Goal: Communication & Community: Answer question/provide support

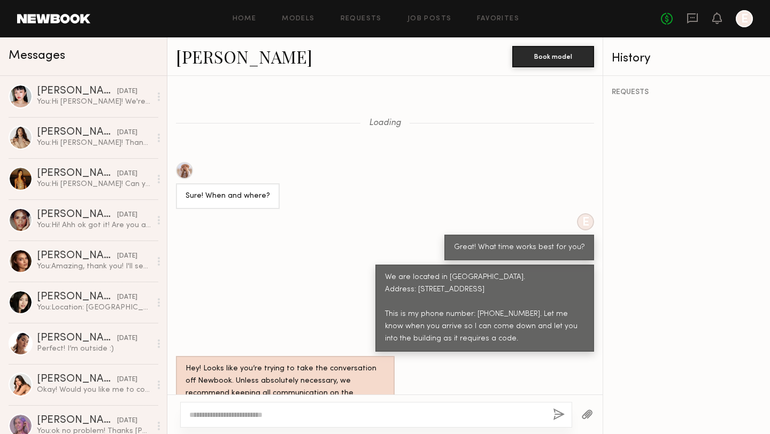
scroll to position [442, 0]
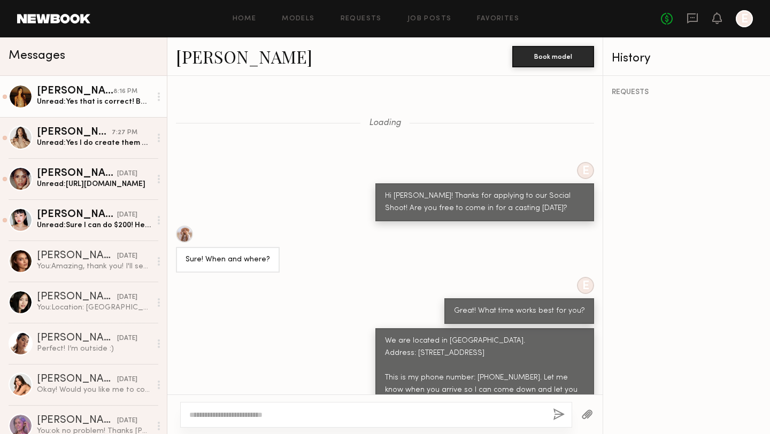
scroll to position [505, 0]
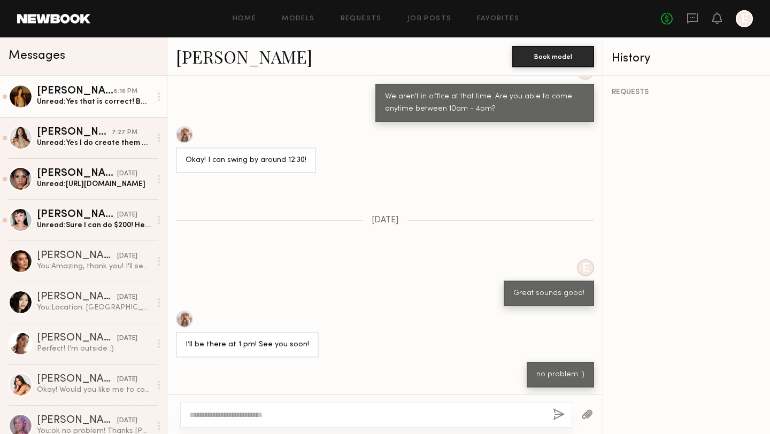
click at [84, 101] on div "Unread: Yes that is correct! Before sending it out could you send me a booking …" at bounding box center [94, 102] width 114 height 10
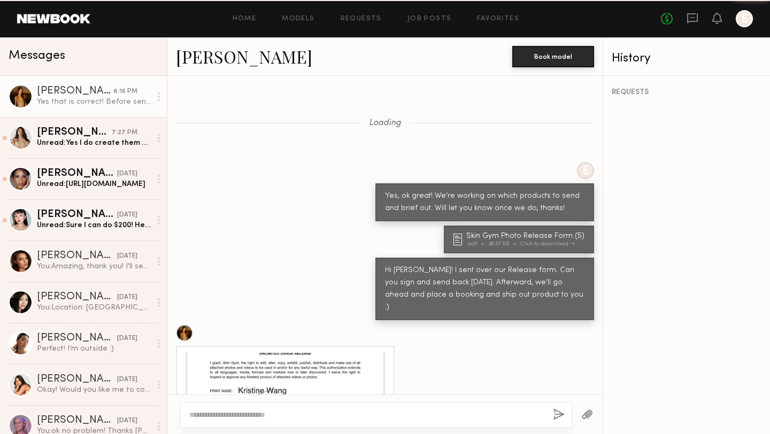
scroll to position [547, 0]
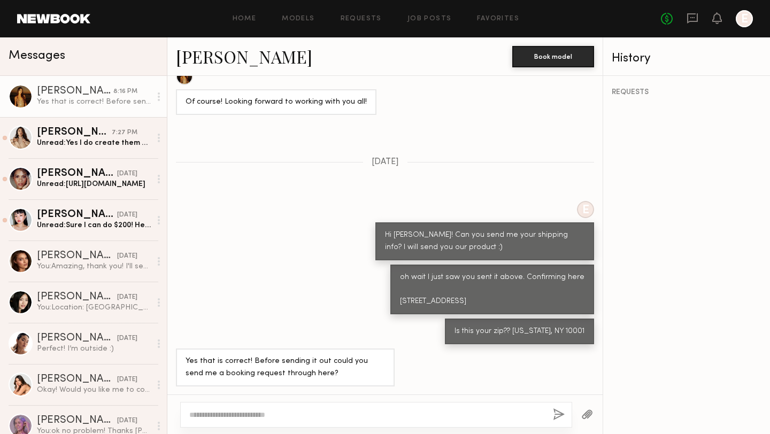
click at [286, 416] on textarea at bounding box center [366, 415] width 355 height 11
type textarea "**********"
click at [557, 417] on button "button" at bounding box center [559, 415] width 12 height 13
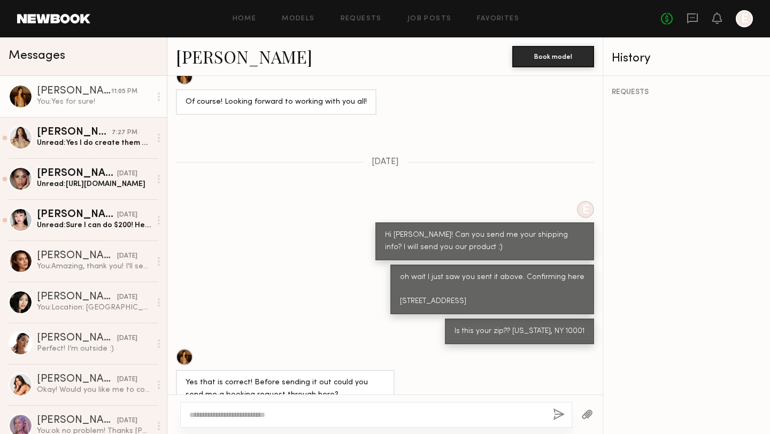
scroll to position [679, 0]
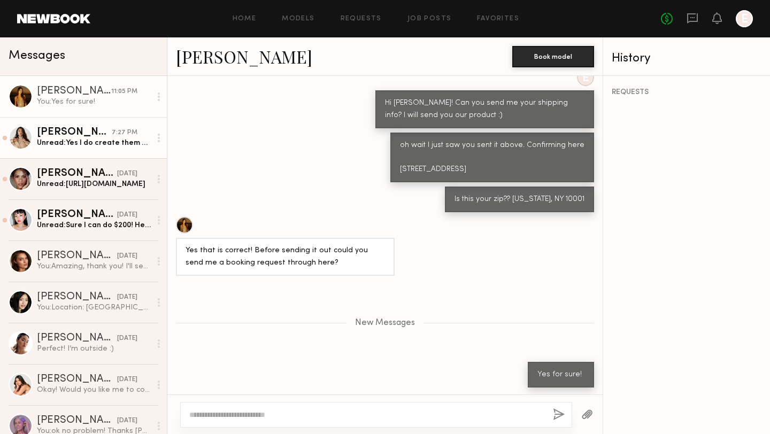
click at [62, 135] on div "[PERSON_NAME]" at bounding box center [74, 132] width 75 height 11
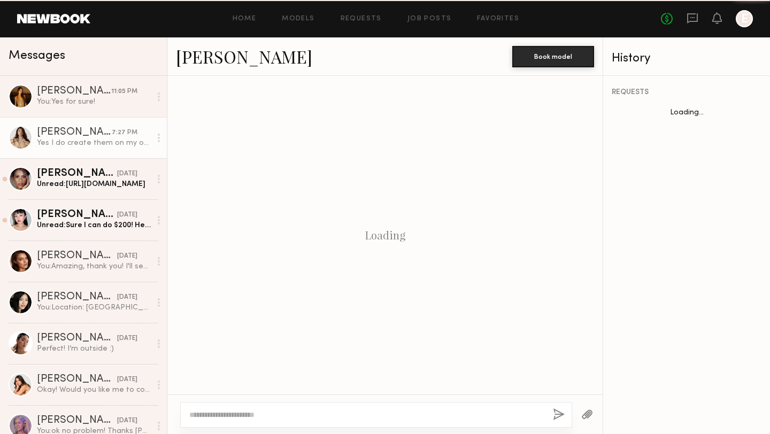
scroll to position [486, 0]
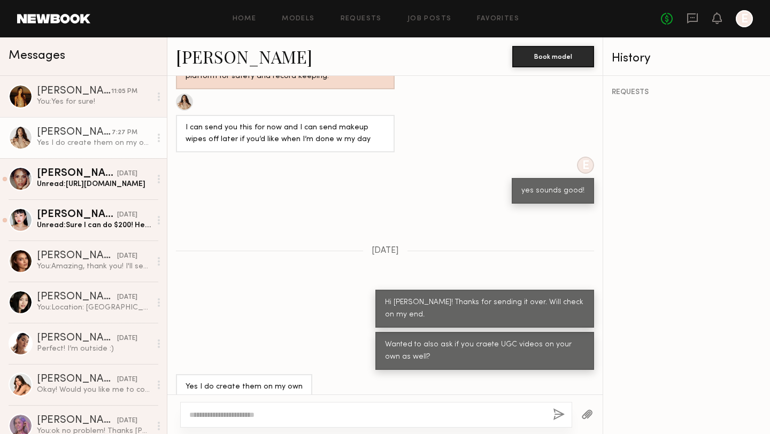
click at [296, 413] on textarea at bounding box center [366, 415] width 355 height 11
type textarea "*"
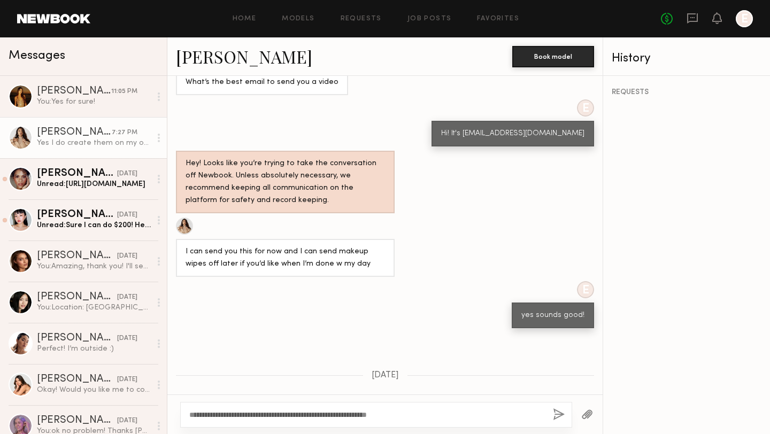
scroll to position [1519, 0]
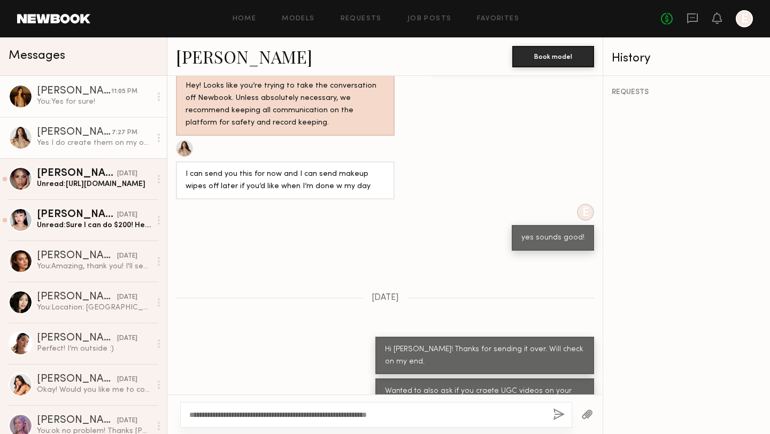
type textarea "**********"
click at [89, 109] on link "[PERSON_NAME] 11:05 PM You: Yes for sure!" at bounding box center [83, 96] width 167 height 41
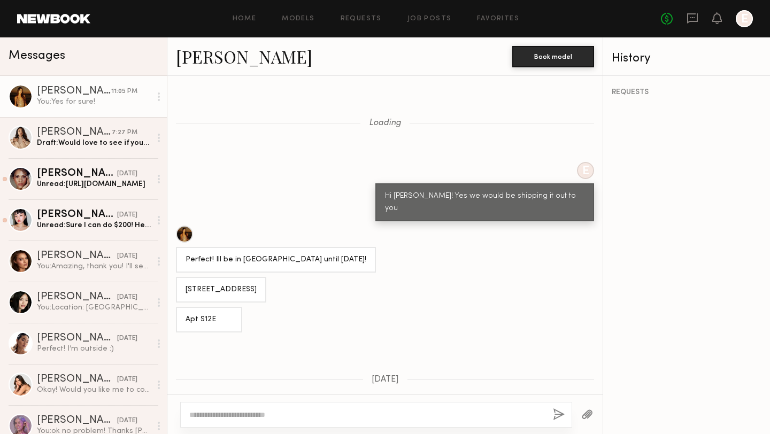
scroll to position [1204, 0]
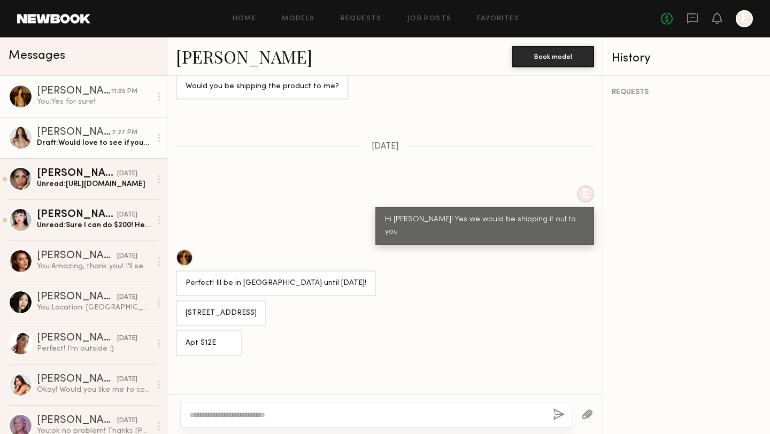
click at [75, 139] on div "Draft: Would love to see if you'd be interested in creating a UGC video." at bounding box center [94, 143] width 114 height 10
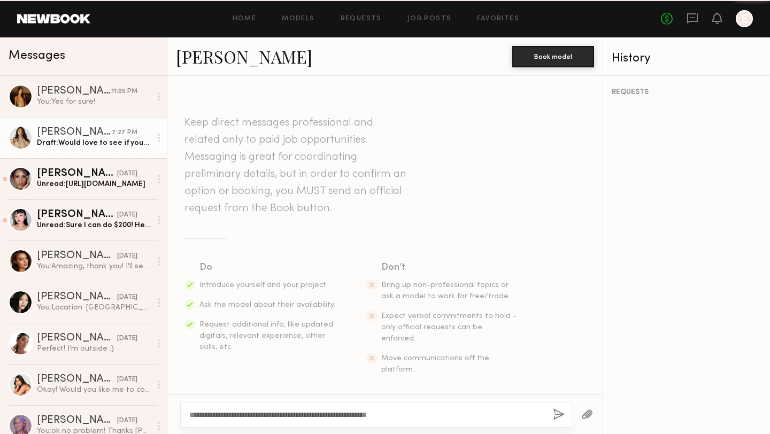
scroll to position [1519, 0]
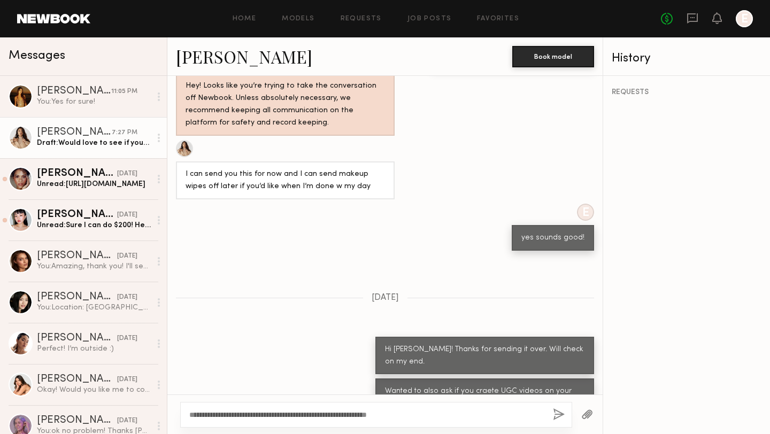
drag, startPoint x: 418, startPoint y: 416, endPoint x: 190, endPoint y: 412, distance: 227.8
click at [190, 412] on textarea "**********" at bounding box center [366, 415] width 355 height 11
type textarea "**********"
click at [562, 415] on button "button" at bounding box center [559, 415] width 12 height 13
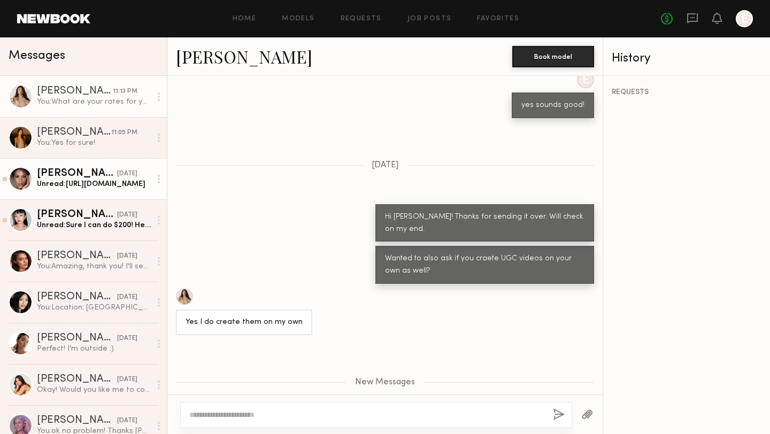
click at [75, 186] on div "Unread: [URL][DOMAIN_NAME]" at bounding box center [94, 184] width 114 height 10
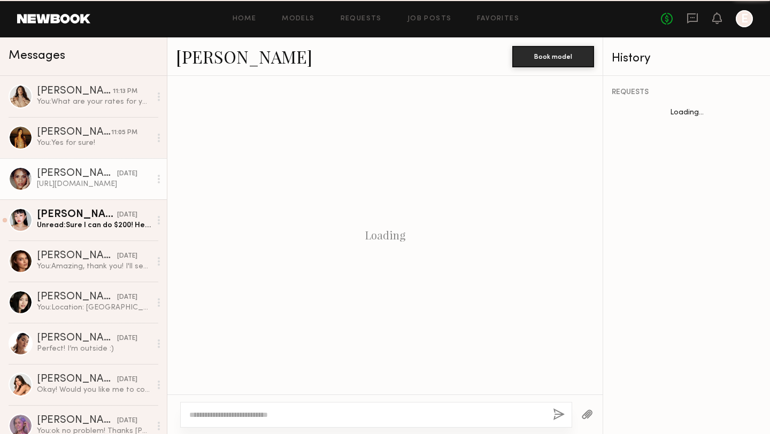
scroll to position [323, 0]
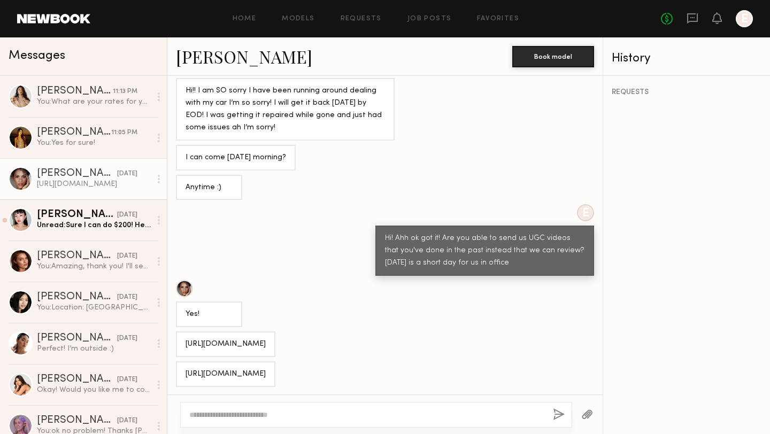
drag, startPoint x: 316, startPoint y: 342, endPoint x: 183, endPoint y: 339, distance: 132.6
click at [183, 339] on div "[URL][DOMAIN_NAME]" at bounding box center [225, 345] width 99 height 26
copy div "[URL][DOMAIN_NAME]"
drag, startPoint x: 317, startPoint y: 368, endPoint x: 182, endPoint y: 353, distance: 135.1
click at [182, 353] on div "Loading E yea no problem at all! Let me know whenever you get a chance [DATE] H…" at bounding box center [384, 235] width 435 height 319
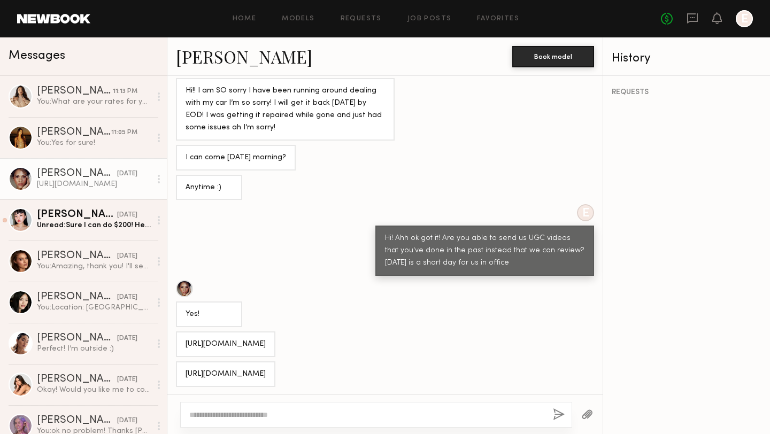
copy div "[URL][DOMAIN_NAME]"
click at [390, 358] on div "Loading E yea no problem at all! Let me know whenever you get a chance [DATE] H…" at bounding box center [384, 235] width 435 height 319
click at [308, 422] on div at bounding box center [376, 415] width 392 height 26
click at [306, 418] on textarea at bounding box center [366, 415] width 355 height 11
type textarea "**********"
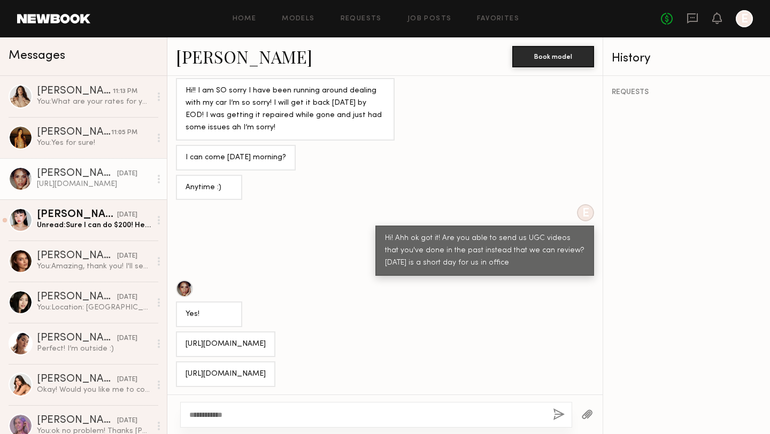
click at [559, 414] on button "button" at bounding box center [559, 415] width 12 height 13
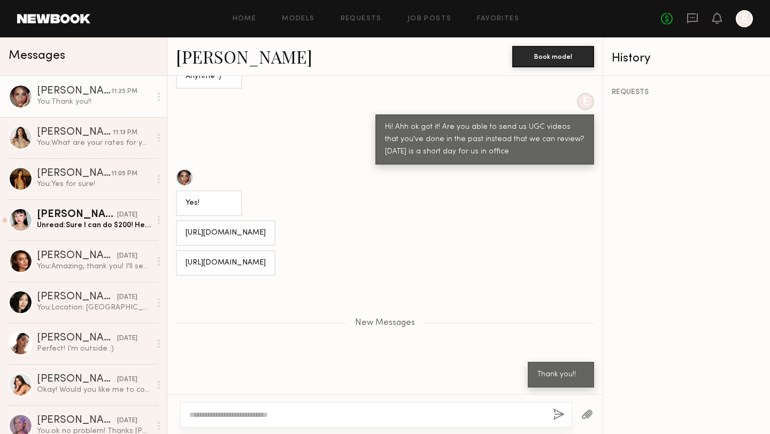
click at [188, 174] on div at bounding box center [184, 177] width 17 height 17
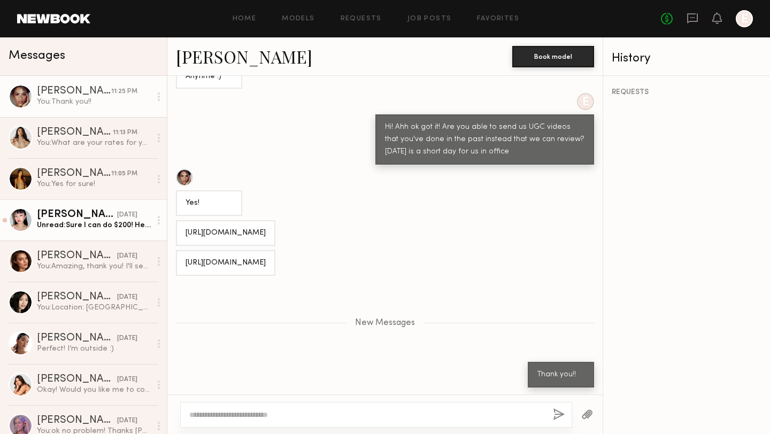
click at [79, 229] on div "Unread: Sure I can do $200! Here’s my email if you’d like to coordinate that wa…" at bounding box center [94, 225] width 114 height 10
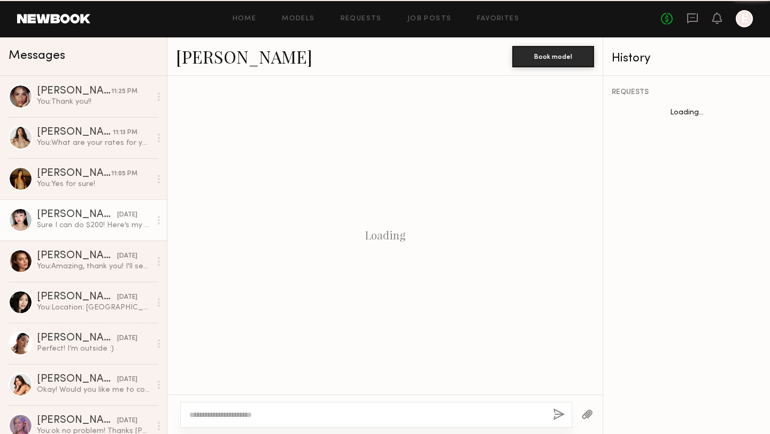
scroll to position [1107, 0]
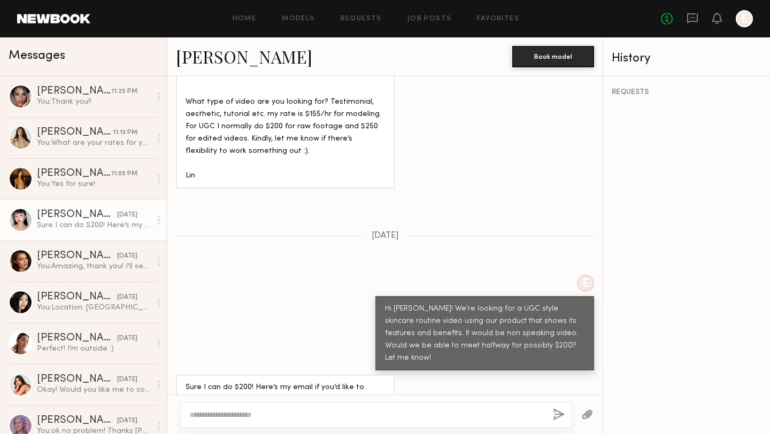
click at [195, 62] on link "[PERSON_NAME]" at bounding box center [244, 56] width 136 height 23
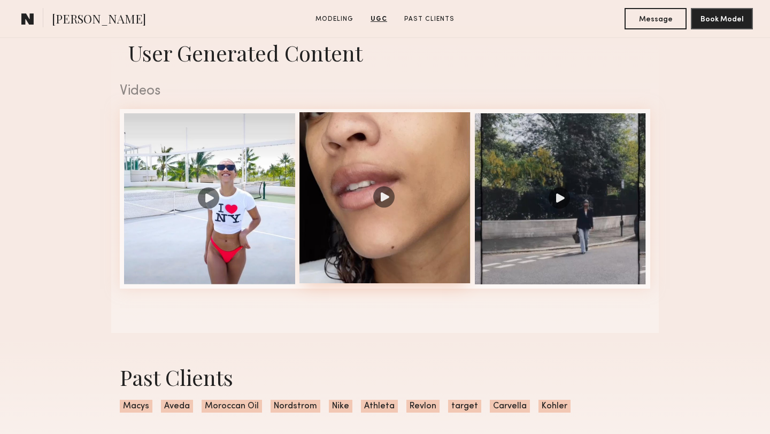
scroll to position [830, 0]
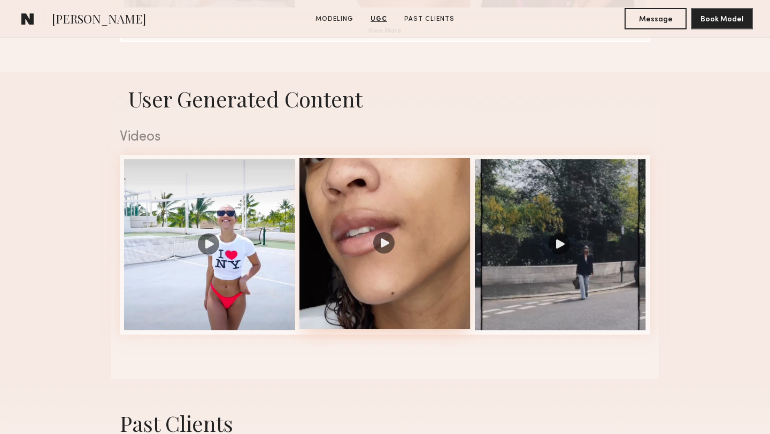
click at [394, 250] on div at bounding box center [384, 243] width 171 height 171
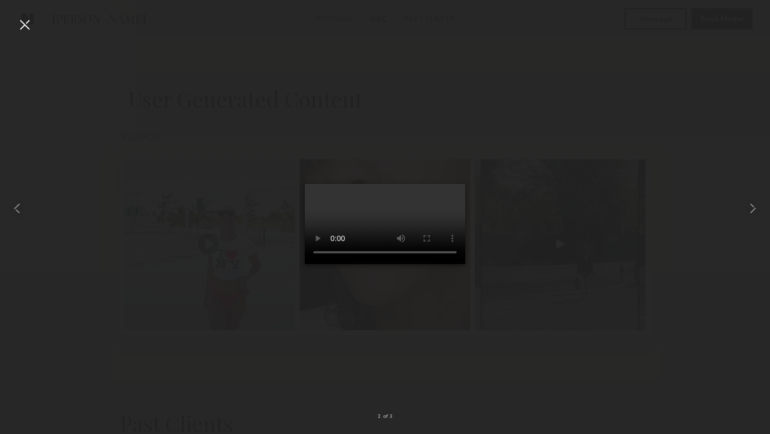
click at [29, 29] on div at bounding box center [24, 24] width 17 height 17
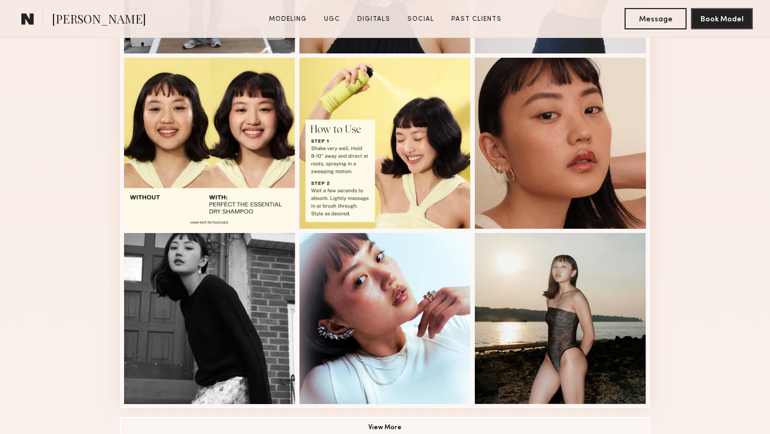
scroll to position [647, 0]
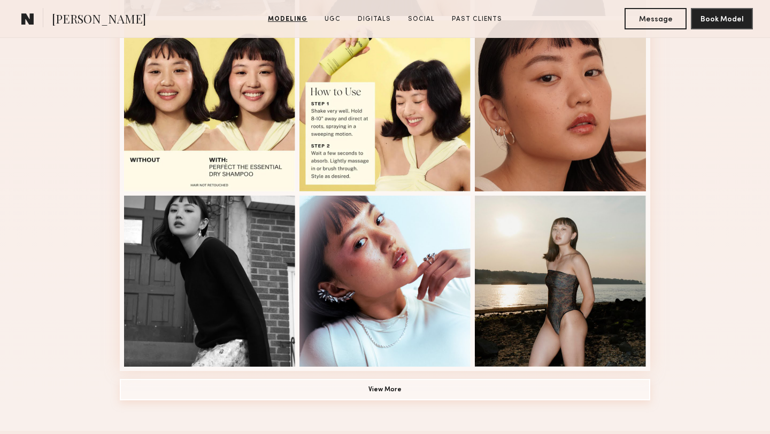
click at [341, 384] on button "View More" at bounding box center [385, 389] width 530 height 21
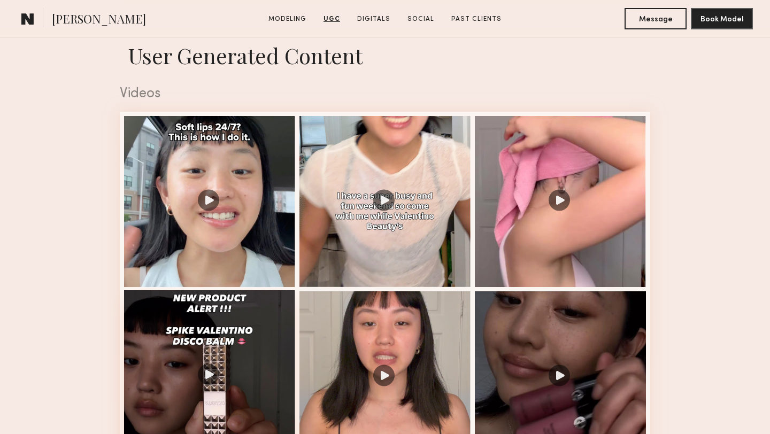
scroll to position [1679, 0]
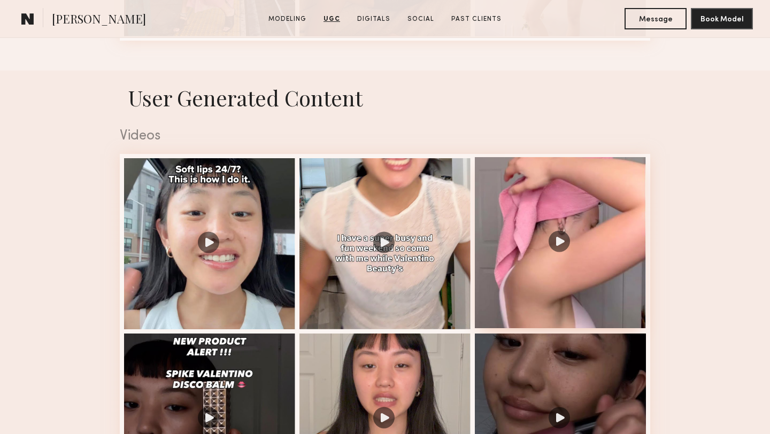
click at [555, 288] on div at bounding box center [560, 242] width 171 height 171
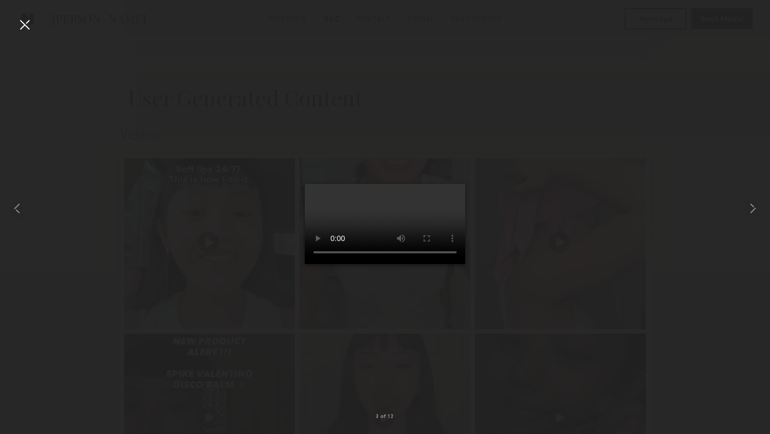
click at [594, 225] on div at bounding box center [385, 208] width 770 height 383
click at [25, 28] on div at bounding box center [24, 24] width 17 height 17
